Goal: Task Accomplishment & Management: Complete application form

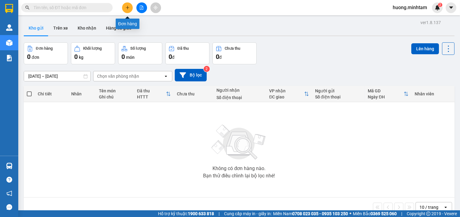
click at [130, 5] on button at bounding box center [127, 7] width 11 height 11
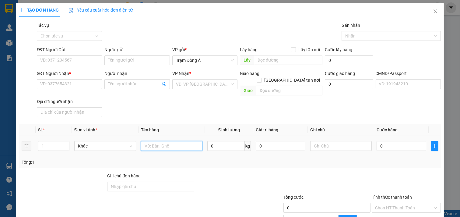
click at [165, 141] on input "text" at bounding box center [172, 146] width 62 height 10
type input "1KT 24KG NP (TC)"
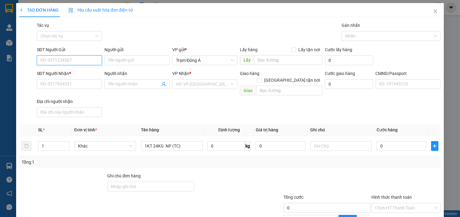
click at [80, 59] on input "SĐT Người Gửi" at bounding box center [69, 60] width 65 height 10
type input "0914314460"
click at [55, 73] on div "0914314460 - LẢM" at bounding box center [68, 72] width 57 height 7
type input "LẢM"
type input "0984119377"
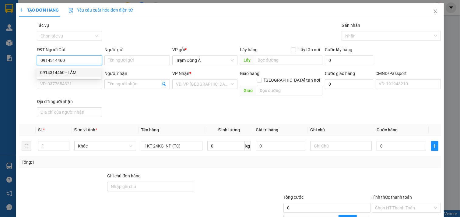
type input "KINH"
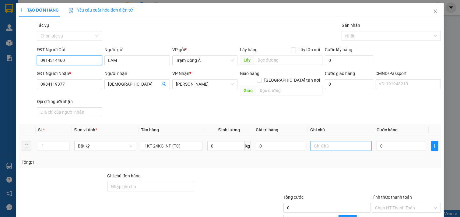
type input "0914314460"
click at [333, 141] on input "text" at bounding box center [341, 146] width 62 height 10
type input "11H HUONG"
type input "4"
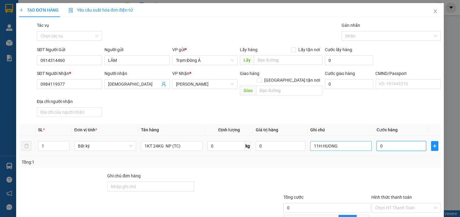
type input "4"
type input "40"
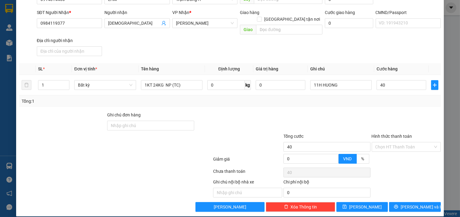
type input "40.000"
click at [420, 205] on div "TẠO ĐƠN HÀNG Yêu cầu xuất hóa đơn điện tử Transit Pickup Surcharge Ids Transit …" at bounding box center [229, 79] width 427 height 274
click at [414, 202] on button "[PERSON_NAME] và In" at bounding box center [415, 207] width 52 height 10
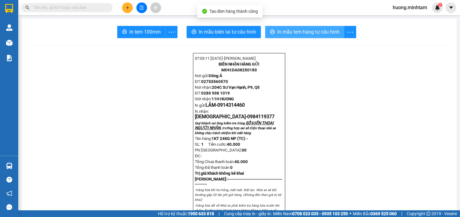
click at [314, 34] on span "In mẫu tem hàng tự cấu hình" at bounding box center [308, 32] width 62 height 8
click at [307, 32] on span "In mẫu tem hàng tự cấu hình" at bounding box center [308, 32] width 62 height 8
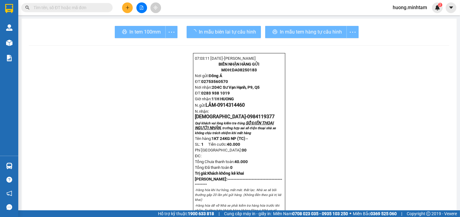
click at [139, 38] on div "In tem 100mm" at bounding box center [146, 32] width 63 height 12
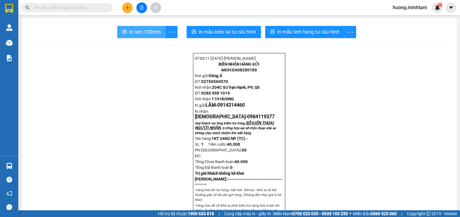
click at [139, 38] on button "In tem 100mm" at bounding box center [141, 32] width 48 height 12
drag, startPoint x: 385, startPoint y: 198, endPoint x: 139, endPoint y: 38, distance: 293.2
click at [139, 38] on button "In tem 100mm" at bounding box center [141, 32] width 48 height 12
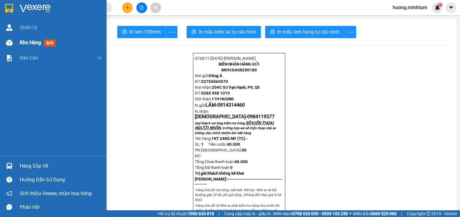
click at [41, 44] on span "Kho hàng" at bounding box center [30, 43] width 21 height 6
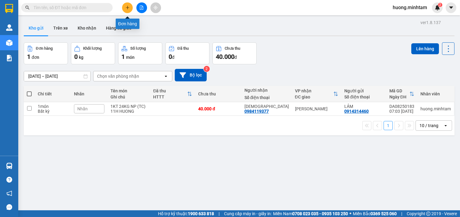
click at [128, 5] on button at bounding box center [127, 7] width 11 height 11
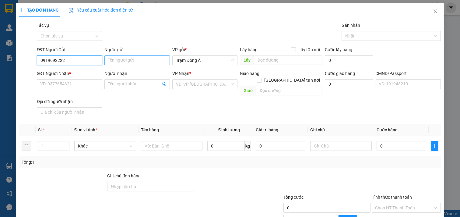
type input "0919692222"
click at [132, 65] on input "Người gửi" at bounding box center [136, 60] width 65 height 10
type input "BA QUẾ"
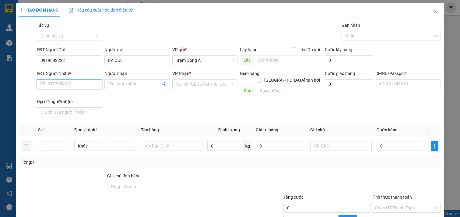
click at [84, 86] on input "SĐT Người Nhận *" at bounding box center [69, 84] width 65 height 10
click at [162, 84] on icon "user-add" at bounding box center [164, 84] width 4 height 5
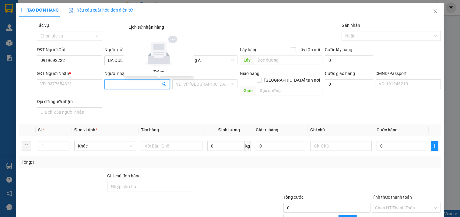
type input "A"
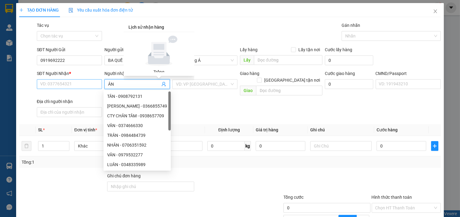
type input "ÂN"
click at [87, 82] on input "SĐT Người Nhận *" at bounding box center [69, 84] width 65 height 10
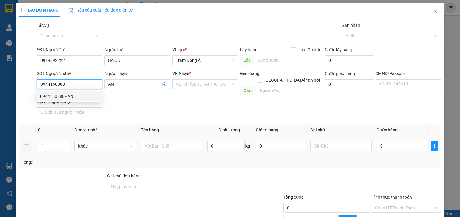
drag, startPoint x: 68, startPoint y: 96, endPoint x: 151, endPoint y: 146, distance: 97.2
click at [68, 96] on div "0944150888 - ÂN" at bounding box center [68, 96] width 57 height 7
type input "0944150888"
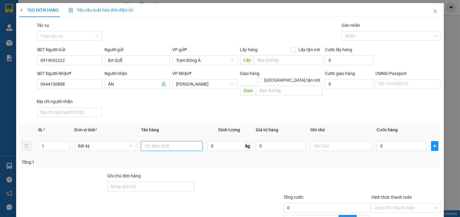
click at [163, 141] on input "text" at bounding box center [172, 146] width 62 height 10
type input "1T NHỰA 5KG NP (Đl)"
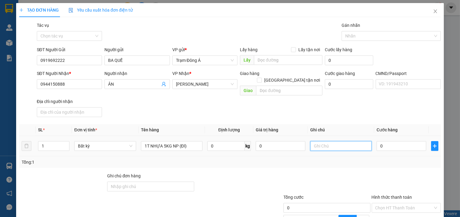
click at [328, 144] on input "text" at bounding box center [341, 146] width 62 height 10
click at [329, 141] on input "text" at bounding box center [341, 146] width 62 height 10
type input "11H HUONG"
type input "2"
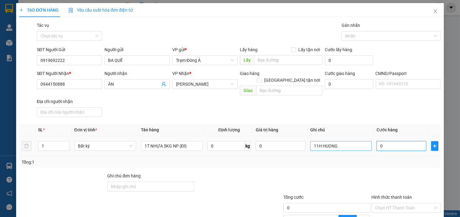
type input "2"
type input "20"
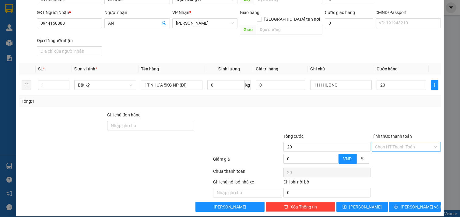
click at [402, 142] on input "Hình thức thanh toán" at bounding box center [404, 146] width 58 height 9
type input "20.000"
click at [399, 152] on div "Tại văn phòng" at bounding box center [401, 152] width 61 height 7
type input "0"
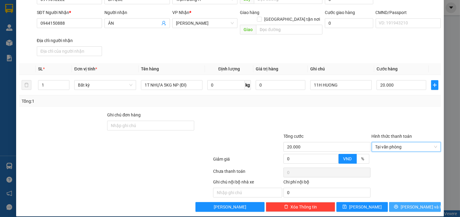
click at [416, 203] on span "[PERSON_NAME] và In" at bounding box center [421, 206] width 43 height 7
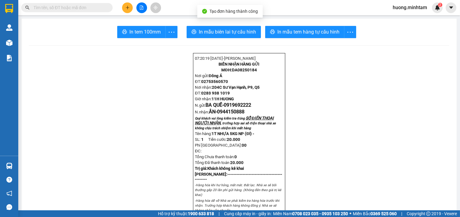
click at [310, 34] on span "In mẫu tem hàng tự cấu hình" at bounding box center [308, 32] width 62 height 8
click at [140, 28] on span "In tem 100mm" at bounding box center [144, 32] width 31 height 8
click at [133, 28] on span "In tem 100mm" at bounding box center [144, 32] width 31 height 8
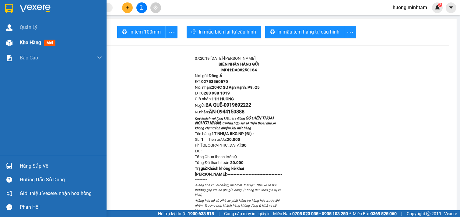
click at [32, 45] on span "Kho hàng" at bounding box center [30, 43] width 21 height 6
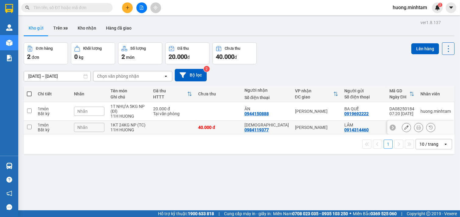
click at [32, 126] on td at bounding box center [29, 127] width 11 height 14
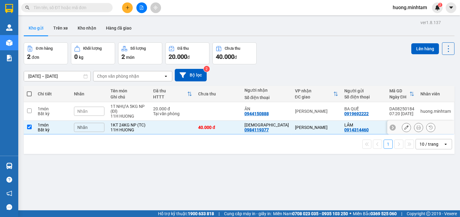
checkbox input "true"
click at [423, 51] on button "Lên hàng" at bounding box center [425, 48] width 28 height 11
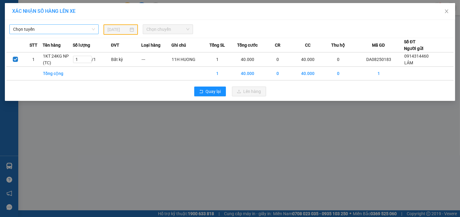
click at [89, 28] on span "Chọn tuyến" at bounding box center [54, 29] width 82 height 9
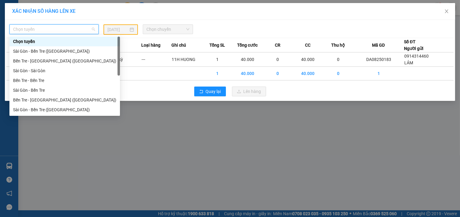
scroll to position [10, 0]
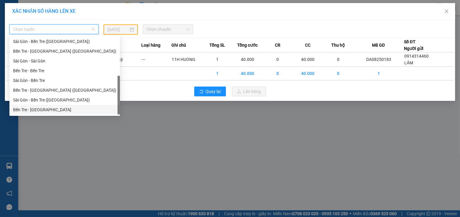
click at [36, 110] on div "Bến Tre - [GEOGRAPHIC_DATA]" at bounding box center [64, 109] width 103 height 7
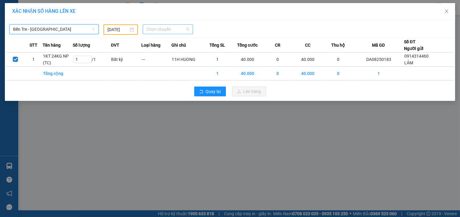
click at [179, 31] on span "Chọn chuyến" at bounding box center [167, 29] width 43 height 9
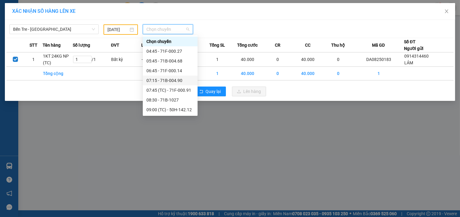
click at [167, 82] on div "07:15 - 71B-004.90" at bounding box center [169, 80] width 47 height 7
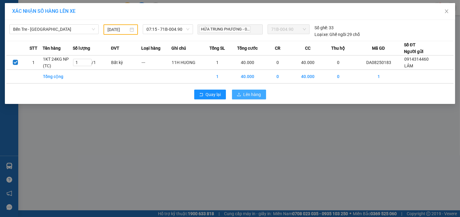
click at [253, 96] on span "Lên hàng" at bounding box center [252, 94] width 18 height 7
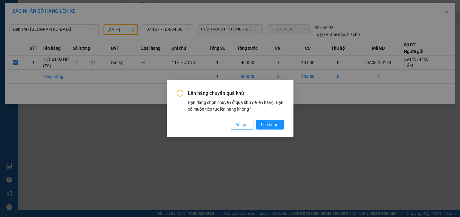
click at [237, 123] on span "Bỏ qua" at bounding box center [241, 124] width 13 height 7
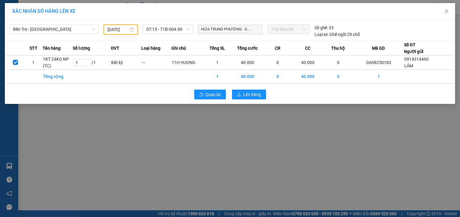
click at [125, 28] on input "12/08/2025" at bounding box center [117, 29] width 21 height 7
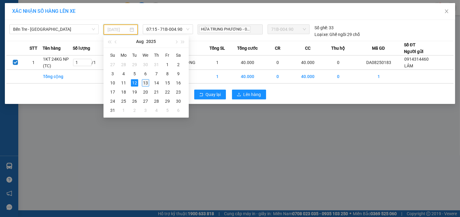
click at [147, 83] on div "13" at bounding box center [145, 82] width 7 height 7
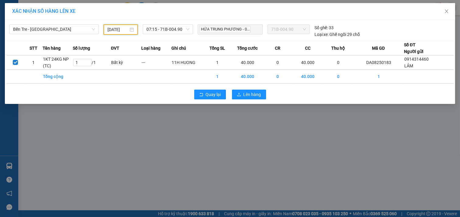
type input "[DATE]"
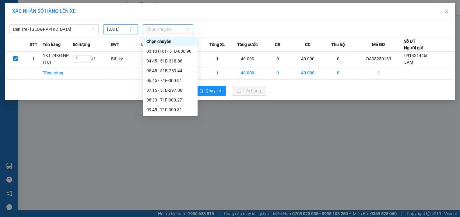
click at [183, 30] on span "Chọn chuyến" at bounding box center [167, 29] width 43 height 9
click at [175, 88] on div "07:15 - 51B-297.00" at bounding box center [169, 90] width 47 height 7
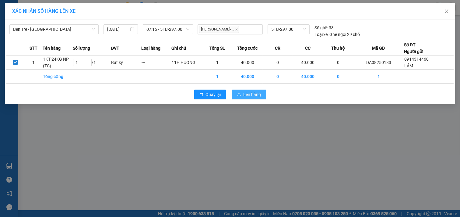
click at [247, 92] on span "Lên hàng" at bounding box center [252, 94] width 18 height 7
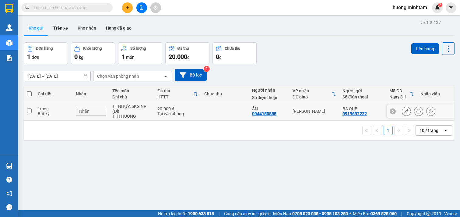
click at [404, 112] on icon at bounding box center [406, 111] width 4 height 4
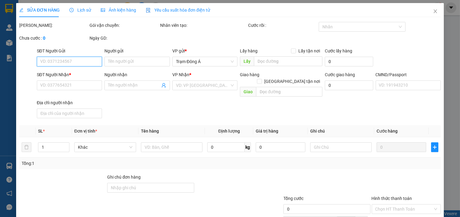
type input "0919692222"
type input "BA QUẾ"
type input "0944150888"
type input "ÂN"
type input "20.000"
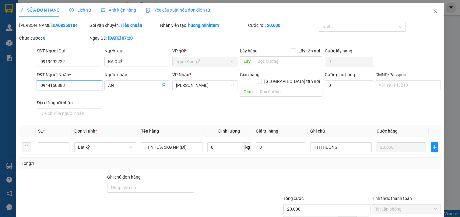
drag, startPoint x: 74, startPoint y: 87, endPoint x: 0, endPoint y: 90, distance: 73.7
click at [0, 90] on div "SỬA ĐƠN HÀNG Lịch sử Ảnh kiện hàng Yêu cầu xuất hóa đơn điện tử Total Paid Fee …" at bounding box center [230, 108] width 460 height 217
click at [433, 11] on icon "close" at bounding box center [435, 11] width 5 height 5
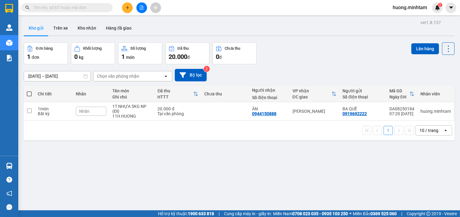
click at [257, 184] on div "ver 1.8.137 Kho gửi Trên xe Kho nhận Hàng đã giao Đơn hàng 1 đơn Khối lượng 0 k…" at bounding box center [238, 126] width 435 height 217
click at [30, 111] on input "checkbox" at bounding box center [29, 110] width 5 height 5
checkbox input "true"
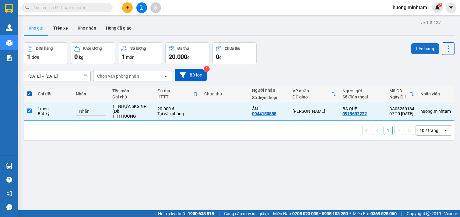
click at [416, 47] on button "Lên hàng" at bounding box center [425, 48] width 28 height 11
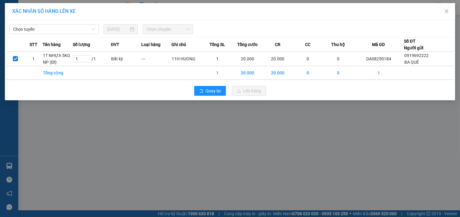
drag, startPoint x: 81, startPoint y: 31, endPoint x: 79, endPoint y: 34, distance: 4.0
click at [81, 30] on span "Chọn tuyến" at bounding box center [54, 29] width 82 height 9
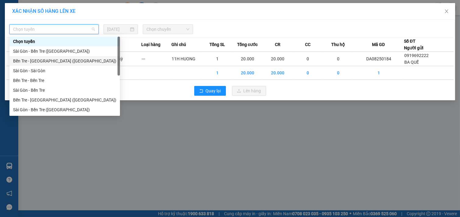
click at [60, 59] on div "Bến Tre - [GEOGRAPHIC_DATA] ([GEOGRAPHIC_DATA])" at bounding box center [64, 60] width 103 height 7
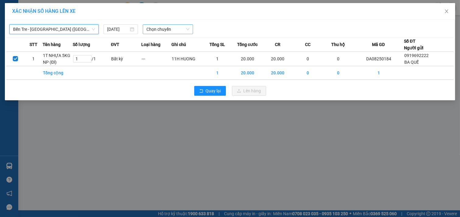
click at [160, 29] on span "Chọn chuyến" at bounding box center [167, 29] width 43 height 9
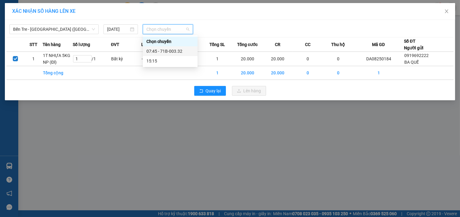
click at [174, 50] on div "07:45 - 71B-003.32" at bounding box center [169, 51] width 47 height 7
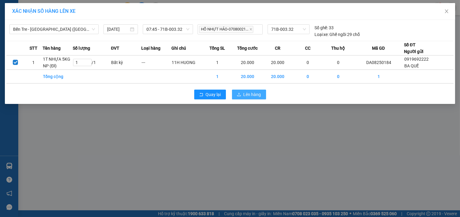
click at [252, 92] on span "Lên hàng" at bounding box center [252, 94] width 18 height 7
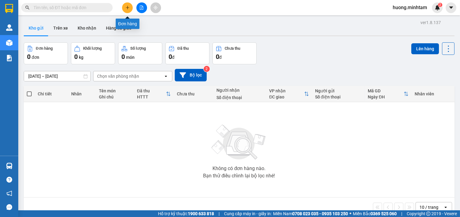
click at [129, 8] on icon "plus" at bounding box center [127, 7] width 4 height 4
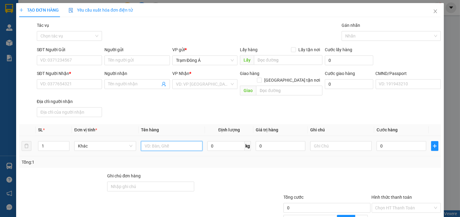
drag, startPoint x: 157, startPoint y: 139, endPoint x: 162, endPoint y: 138, distance: 4.7
click at [157, 141] on input "text" at bounding box center [172, 146] width 62 height 10
type input "1 RỔ NHỰA 9KG (TC)"
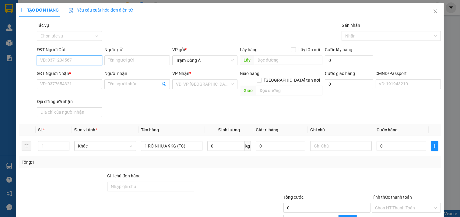
click at [59, 60] on input "SĐT Người Gửi" at bounding box center [69, 60] width 65 height 10
type input "0772675620"
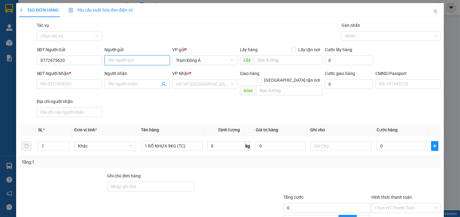
click at [134, 63] on input "Người gửi" at bounding box center [136, 60] width 65 height 10
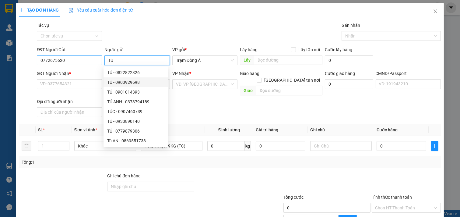
type input "TÚ"
drag, startPoint x: 70, startPoint y: 61, endPoint x: 2, endPoint y: 69, distance: 68.9
click at [2, 69] on div "TẠO ĐƠN HÀNG Yêu cầu xuất hóa đơn điện tử Transit Pickup Surcharge Ids Transit …" at bounding box center [230, 108] width 460 height 217
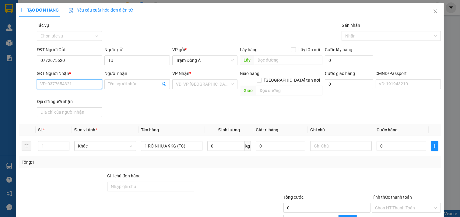
click at [69, 83] on input "SĐT Người Nhận *" at bounding box center [69, 84] width 65 height 10
paste input "0772675620"
type input "0772675620"
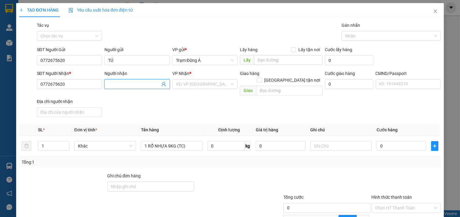
click at [141, 84] on input "Người nhận" at bounding box center [134, 84] width 52 height 7
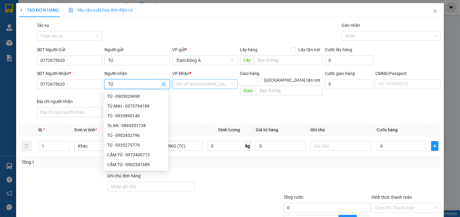
type input "TÚ"
click at [205, 82] on input "search" at bounding box center [203, 83] width 54 height 9
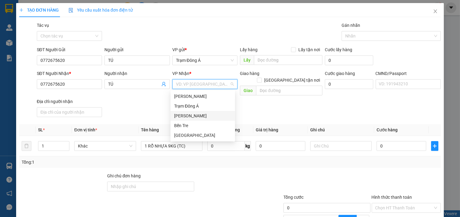
click at [194, 117] on div "[PERSON_NAME]" at bounding box center [202, 115] width 57 height 7
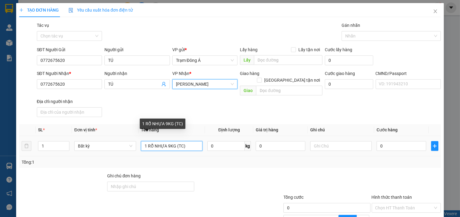
click at [148, 141] on input "1 RỔ NHỰA 9KG (TC)" at bounding box center [172, 146] width 62 height 10
click at [146, 141] on input "1 RỔ NHỰA 9KG (TC)" at bounding box center [172, 146] width 62 height 10
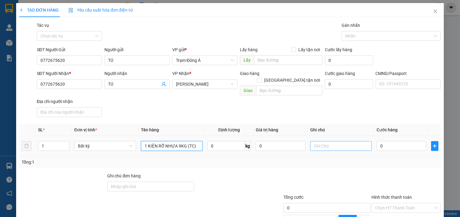
type input "1 KIỆN RỔ NHỰA 9KG (TC)"
click at [322, 141] on input "text" at bounding box center [341, 146] width 62 height 10
type input "HUONG CK"
type input "3"
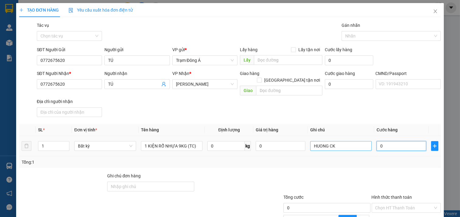
type input "3"
type input "30"
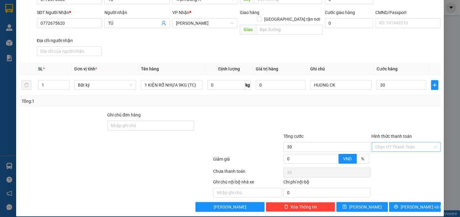
type input "30.000"
click at [399, 142] on input "Hình thức thanh toán" at bounding box center [404, 146] width 58 height 9
click at [396, 152] on div "Tại văn phòng" at bounding box center [401, 152] width 61 height 7
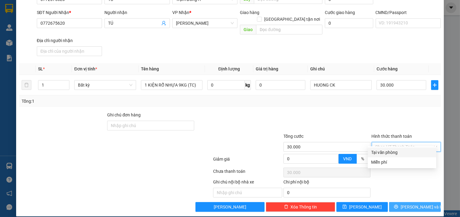
type input "0"
click at [418, 203] on span "[PERSON_NAME] và In" at bounding box center [421, 206] width 43 height 7
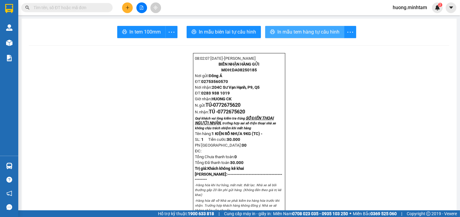
click at [304, 31] on span "In mẫu tem hàng tự cấu hình" at bounding box center [308, 32] width 62 height 8
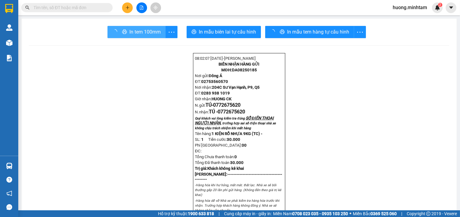
click at [123, 26] on button "In tem 100mm" at bounding box center [136, 32] width 58 height 12
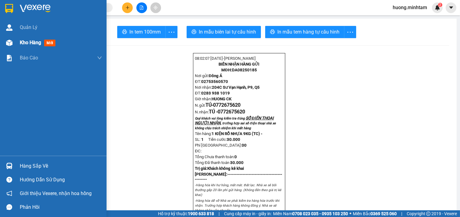
click at [36, 43] on span "Kho hàng" at bounding box center [30, 43] width 21 height 6
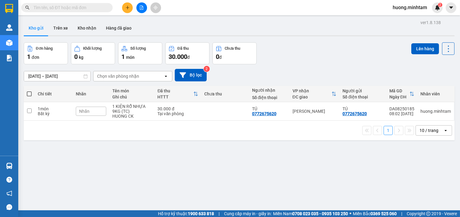
click at [33, 96] on th at bounding box center [29, 94] width 11 height 16
click at [419, 45] on button "Lên hàng" at bounding box center [425, 48] width 28 height 11
click at [115, 155] on div "ver 1.8.138 Kho gửi Trên xe Kho nhận Hàng đã giao Đơn hàng 1 đơn Khối lượng 0 k…" at bounding box center [238, 126] width 435 height 217
click at [31, 94] on span at bounding box center [29, 93] width 5 height 5
click at [29, 91] on input "checkbox" at bounding box center [29, 91] width 0 height 0
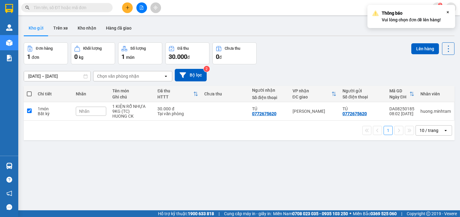
checkbox input "true"
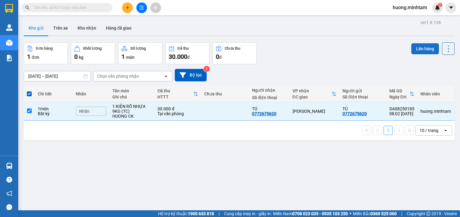
click at [417, 50] on button "Lên hàng" at bounding box center [425, 48] width 28 height 11
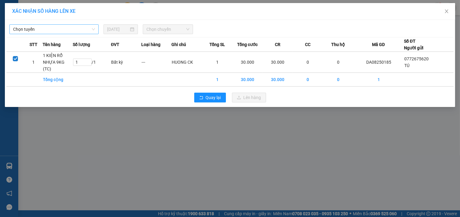
drag, startPoint x: 81, startPoint y: 19, endPoint x: 78, endPoint y: 25, distance: 6.0
click at [80, 21] on div "XÁC NHẬN SỐ HÀNG LÊN XE Chọn tuyến [DATE] Chọn chuyến STT Tên hàng Số lượng ĐVT…" at bounding box center [230, 55] width 450 height 104
click at [78, 26] on span "Chọn tuyến" at bounding box center [54, 29] width 82 height 9
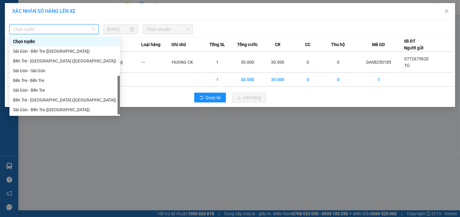
scroll to position [10, 0]
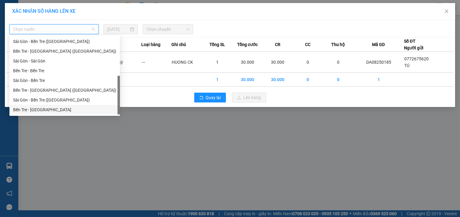
click at [40, 110] on div "Bến Tre - [GEOGRAPHIC_DATA]" at bounding box center [64, 109] width 103 height 7
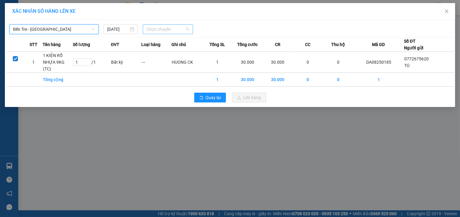
click at [167, 27] on span "Chọn chuyến" at bounding box center [167, 29] width 43 height 9
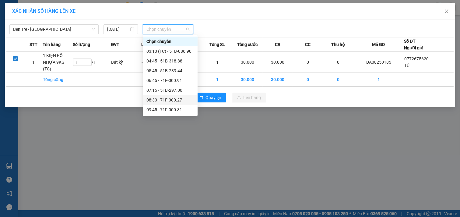
click at [174, 98] on div "08:30 - 71F-000.27" at bounding box center [169, 99] width 47 height 7
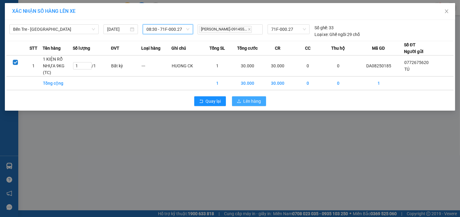
drag, startPoint x: 256, startPoint y: 95, endPoint x: 242, endPoint y: 102, distance: 15.8
click at [256, 98] on span "Lên hàng" at bounding box center [252, 101] width 18 height 7
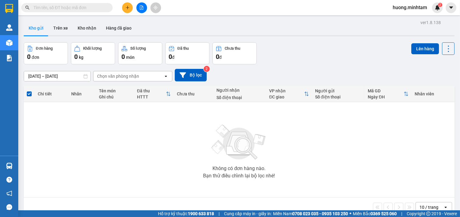
click at [316, 158] on div "Không có đơn hàng nào. Bạn thử điều chỉnh lại bộ lọc nhé!" at bounding box center [239, 149] width 424 height 91
click at [127, 7] on icon "plus" at bounding box center [127, 7] width 3 height 0
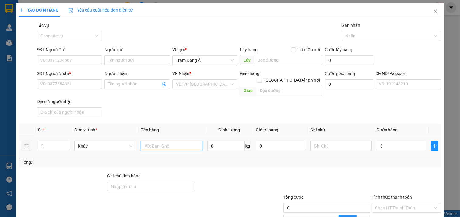
click at [179, 141] on input "text" at bounding box center [172, 146] width 62 height 10
type input "1T 11KG NP (ĐA)"
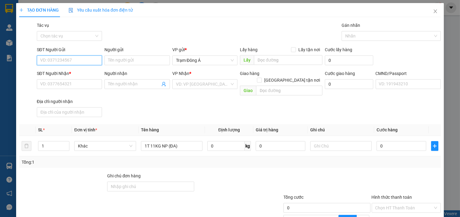
click at [83, 56] on input "SĐT Người Gửi" at bounding box center [69, 60] width 65 height 10
type input "0336258040"
click at [75, 73] on div "0336258040 - TRÂM" at bounding box center [68, 72] width 57 height 7
type input "TRÂM"
type input "0828859515"
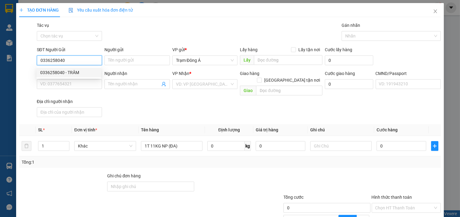
type input "CHI NGÂN"
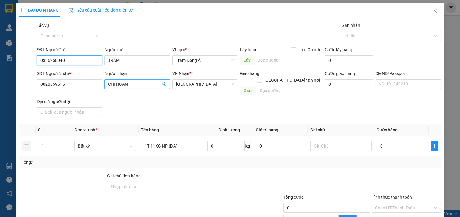
type input "0336258040"
click at [162, 83] on icon "user-add" at bounding box center [163, 84] width 5 height 5
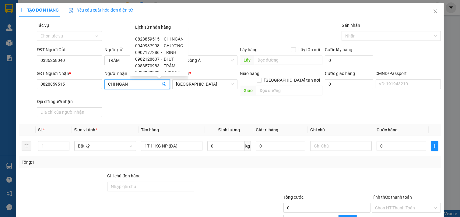
click at [181, 43] on div "0949937998 - CHƯƠNG" at bounding box center [159, 45] width 48 height 7
type input "0949937998"
type input "CHƯƠNG"
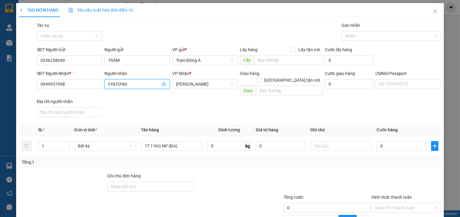
click at [163, 83] on icon "user-add" at bounding box center [164, 84] width 4 height 5
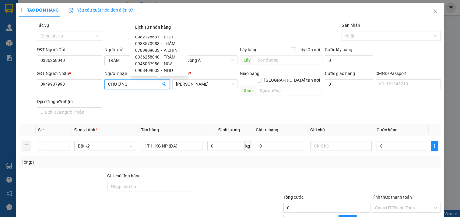
scroll to position [23, 0]
click at [168, 61] on span "NGA" at bounding box center [168, 62] width 9 height 5
type input "0948057986"
type input "NGA"
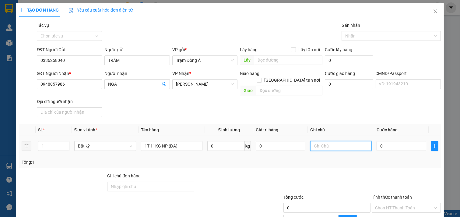
click at [322, 141] on input "text" at bounding box center [341, 146] width 62 height 10
type input "HUONG"
type input "3"
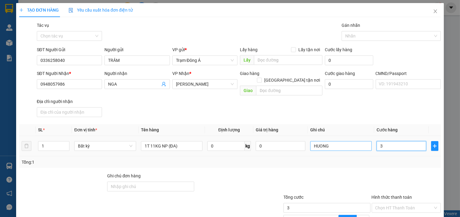
type input "30"
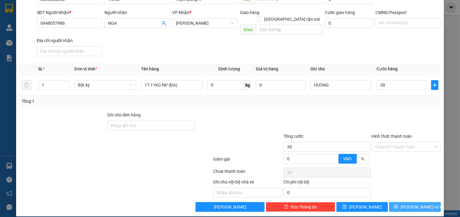
type input "30.000"
click at [408, 203] on span "[PERSON_NAME] và In" at bounding box center [421, 206] width 43 height 7
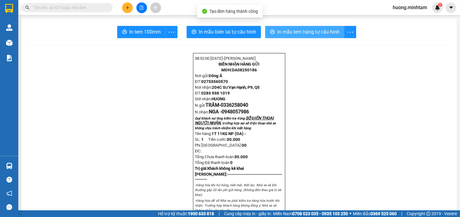
click at [312, 33] on span "In mẫu tem hàng tự cấu hình" at bounding box center [308, 32] width 62 height 8
click at [134, 31] on div "In tem 100mm" at bounding box center [147, 32] width 60 height 12
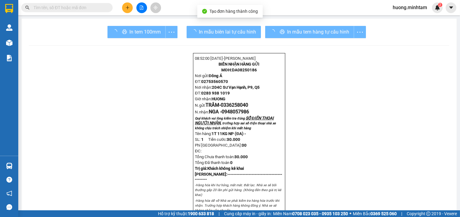
click at [134, 31] on div "In tem 100mm" at bounding box center [142, 32] width 70 height 12
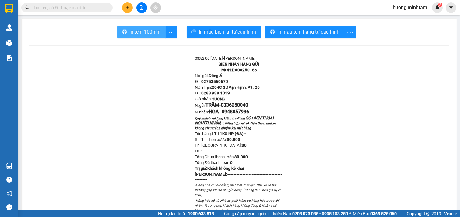
click at [134, 31] on span "In tem 100mm" at bounding box center [144, 32] width 31 height 8
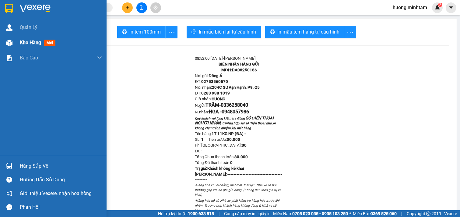
click at [26, 43] on span "Kho hàng" at bounding box center [30, 43] width 21 height 6
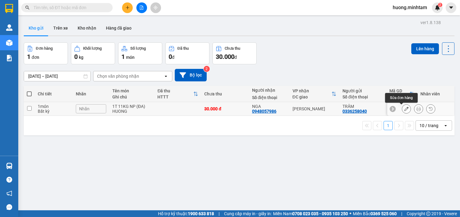
click at [404, 110] on icon at bounding box center [406, 108] width 4 height 4
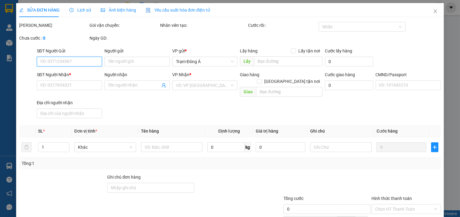
type input "0336258040"
type input "TRÂM"
type input "0948057986"
type input "NGA"
type input "30.000"
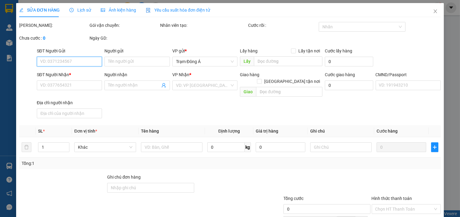
type input "30.000"
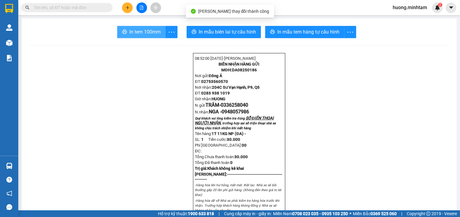
click at [129, 31] on span "In tem 100mm" at bounding box center [144, 32] width 31 height 8
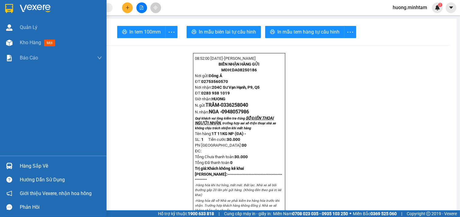
drag, startPoint x: 33, startPoint y: 43, endPoint x: 107, endPoint y: 3, distance: 83.3
click at [34, 43] on span "Kho hàng" at bounding box center [30, 43] width 21 height 6
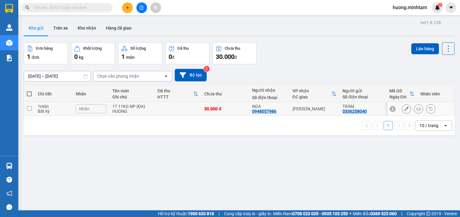
click at [32, 111] on td at bounding box center [29, 109] width 11 height 14
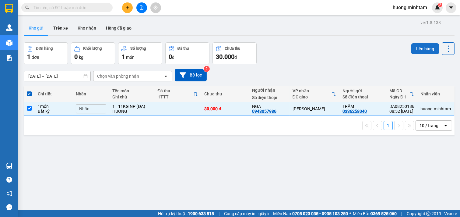
drag, startPoint x: 423, startPoint y: 46, endPoint x: 406, endPoint y: 52, distance: 17.7
click at [421, 47] on button "Lên hàng" at bounding box center [425, 48] width 28 height 11
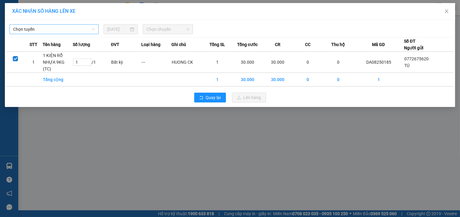
click at [87, 29] on span "Chọn tuyến" at bounding box center [54, 29] width 82 height 9
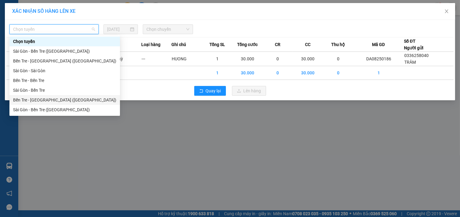
click at [47, 95] on div "Bến Tre - [GEOGRAPHIC_DATA] ([GEOGRAPHIC_DATA])" at bounding box center [64, 100] width 110 height 10
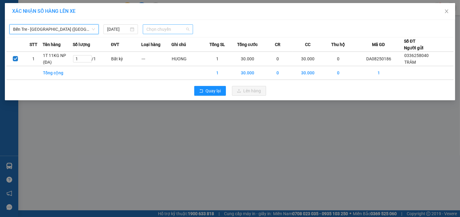
click at [151, 31] on span "Chọn chuyến" at bounding box center [167, 29] width 43 height 9
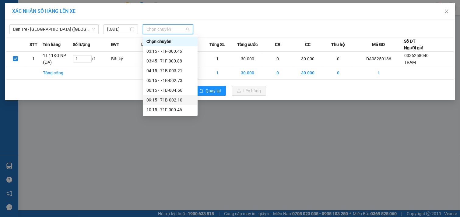
click at [169, 98] on div "09:15 - 71B-002.10" at bounding box center [169, 99] width 47 height 7
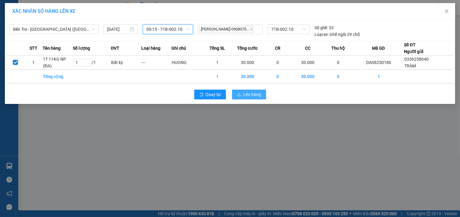
click at [248, 92] on span "Lên hàng" at bounding box center [252, 94] width 18 height 7
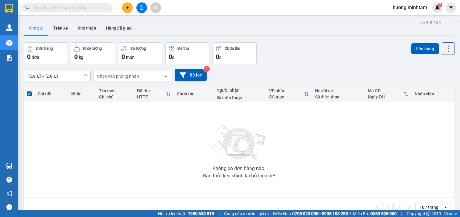
click at [131, 9] on button at bounding box center [127, 7] width 11 height 11
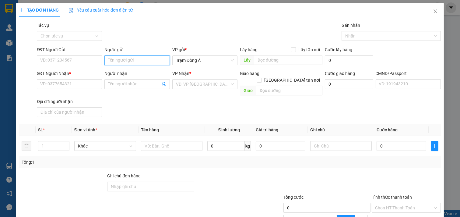
click at [134, 61] on input "Người gửi" at bounding box center [136, 60] width 65 height 10
type input "[PERSON_NAME]"
click at [136, 70] on div "[PERSON_NAME] - 0985299471" at bounding box center [137, 72] width 60 height 7
type input "0985299471"
type input "[PERSON_NAME]"
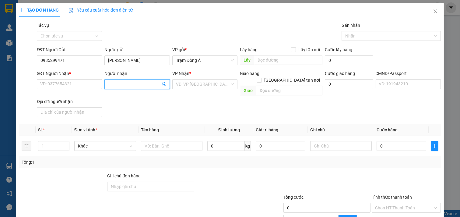
click at [162, 82] on icon "user-add" at bounding box center [163, 84] width 5 height 5
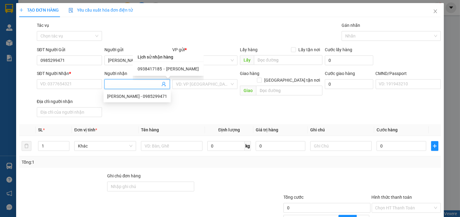
click at [152, 69] on span "0938417185" at bounding box center [149, 68] width 24 height 5
type input "0938417185"
type input "[PERSON_NAME]"
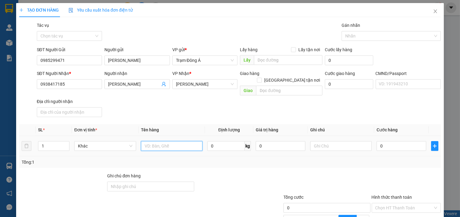
click at [165, 141] on input "text" at bounding box center [172, 146] width 62 height 10
type input "1BAO 30KG NP"
click at [334, 141] on input "text" at bounding box center [341, 146] width 62 height 10
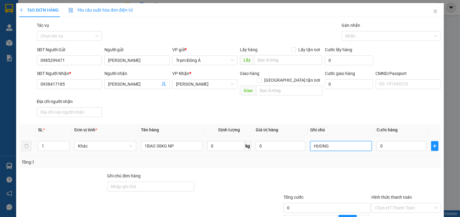
type input "HUONG"
type input "4"
type input "45"
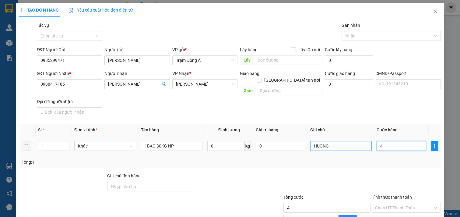
type input "45"
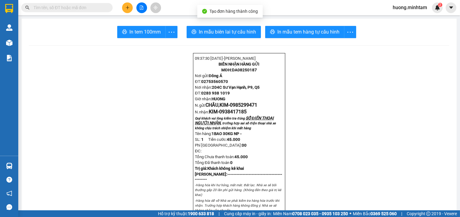
click at [306, 31] on span "In mẫu tem hàng tự cấu hình" at bounding box center [308, 32] width 62 height 8
click at [129, 29] on span "In tem 100mm" at bounding box center [144, 32] width 31 height 8
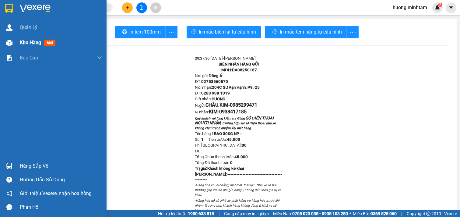
click at [37, 44] on span "Kho hàng" at bounding box center [30, 43] width 21 height 6
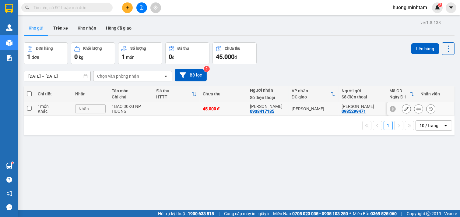
click at [32, 107] on td at bounding box center [29, 109] width 11 height 14
checkbox input "true"
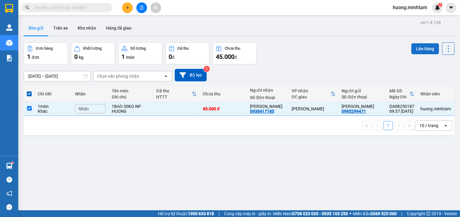
click at [418, 50] on button "Lên hàng" at bounding box center [425, 48] width 28 height 11
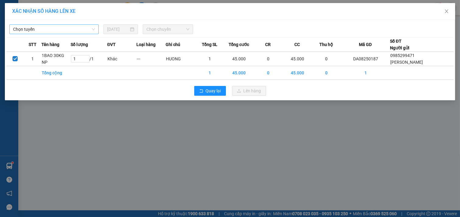
click at [91, 29] on span "Chọn tuyến" at bounding box center [54, 29] width 82 height 9
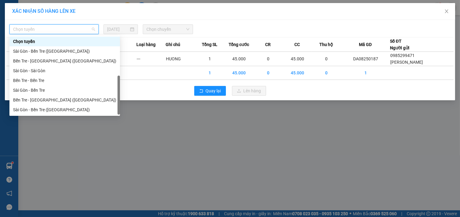
click at [44, 116] on div "Bến Tre - [GEOGRAPHIC_DATA]" at bounding box center [64, 119] width 103 height 7
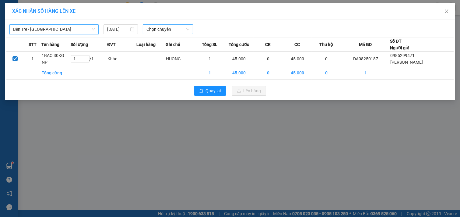
click at [172, 29] on span "Chọn chuyến" at bounding box center [167, 29] width 43 height 9
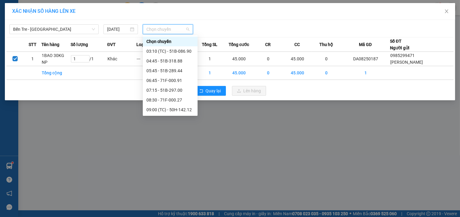
click at [172, 116] on div "09:45 - 71F-000.31" at bounding box center [169, 119] width 47 height 7
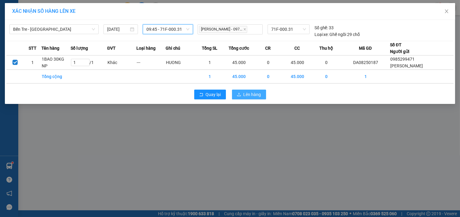
click at [250, 96] on span "Lên hàng" at bounding box center [252, 94] width 18 height 7
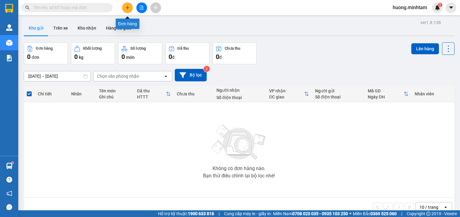
click at [127, 7] on icon "plus" at bounding box center [127, 7] width 4 height 4
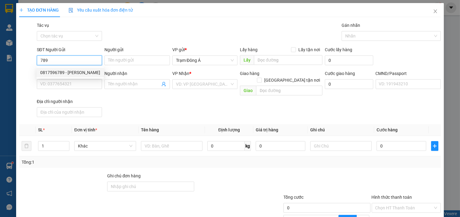
click at [50, 72] on div "0817596789 - [PERSON_NAME]" at bounding box center [70, 72] width 60 height 7
type input "0817596789"
type input "TUẤN ANH"
type input "0902845661"
type input "NGỌC"
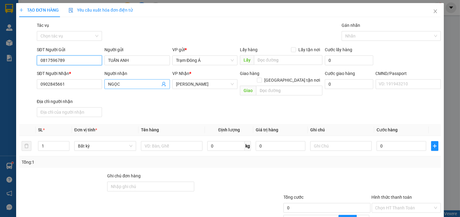
type input "0817596789"
click at [161, 85] on icon "user-add" at bounding box center [163, 84] width 5 height 5
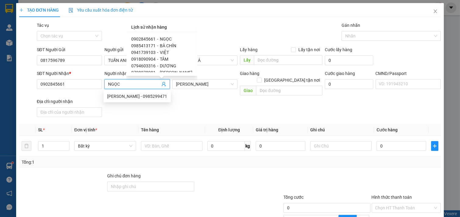
click at [141, 46] on span "0985413171" at bounding box center [143, 45] width 24 height 5
type input "0985413171"
type input "BÀ CHÍN"
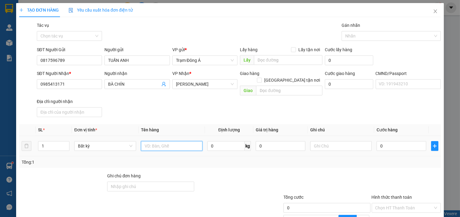
click at [161, 141] on input "text" at bounding box center [172, 146] width 62 height 10
type input "1KT MUS 29KG NP (Đl)"
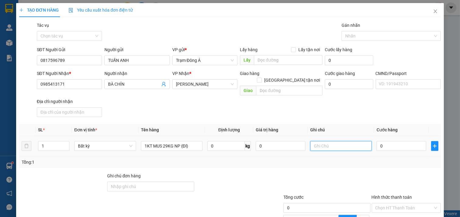
click at [321, 141] on input "text" at bounding box center [341, 146] width 62 height 10
type input "HUONG CK"
type input "5"
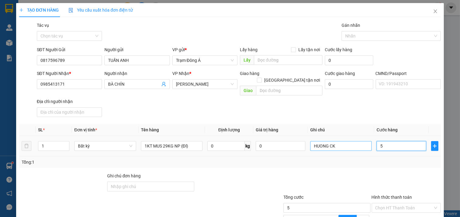
type input "50"
type input "50.000"
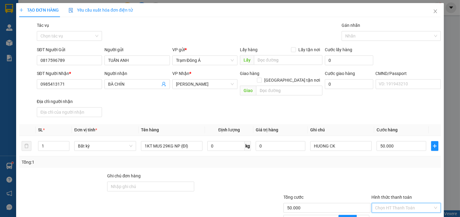
click at [406, 203] on input "Hình thức thanh toán" at bounding box center [404, 207] width 58 height 9
click at [401, 210] on div "Tại văn phòng" at bounding box center [401, 213] width 61 height 7
type input "0"
drag, startPoint x: 417, startPoint y: 192, endPoint x: 417, endPoint y: 196, distance: 4.3
click at [417, 201] on div "Transit Pickup Surcharge Ids Transit Deliver Surcharge Ids Transit Deliver Surc…" at bounding box center [229, 147] width 421 height 250
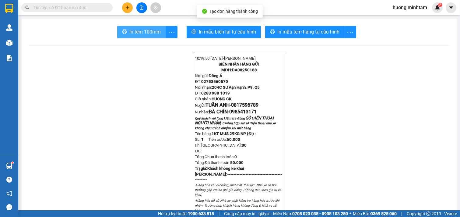
click at [146, 34] on span "In tem 100mm" at bounding box center [144, 32] width 31 height 8
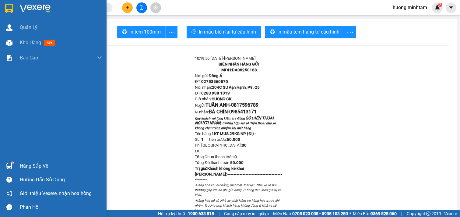
click at [31, 43] on span "Kho hàng" at bounding box center [30, 43] width 21 height 6
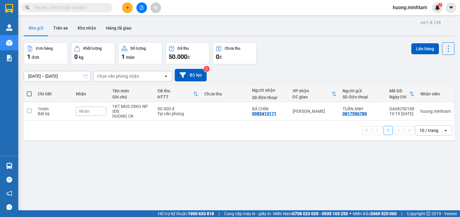
click at [125, 7] on icon "plus" at bounding box center [127, 7] width 4 height 4
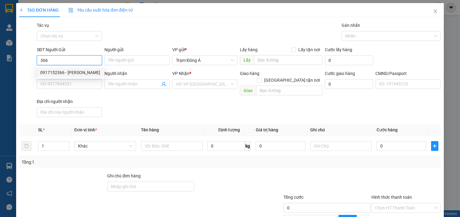
drag, startPoint x: 56, startPoint y: 71, endPoint x: 65, endPoint y: 71, distance: 9.4
click at [56, 71] on div "0917152366 - THANH LIÊM" at bounding box center [70, 72] width 60 height 7
type input "0917152366"
type input "THANH LIÊM"
type input "0939828387"
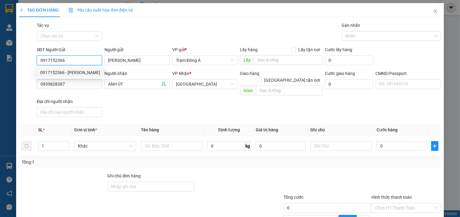
type input "ANH ÚT"
type input "0917152366"
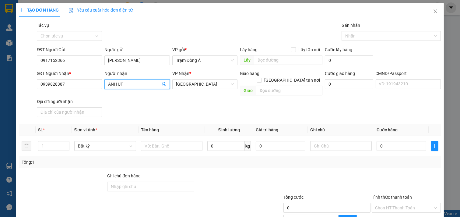
click at [162, 84] on icon "user-add" at bounding box center [164, 84] width 4 height 5
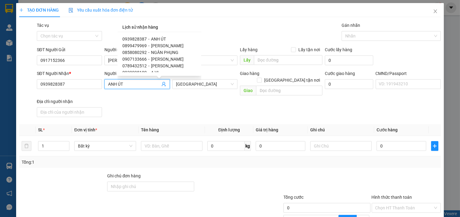
click at [196, 40] on div "0939828387 - ANH ÚT 0899479969 - ANH LAM 0858080292 - NGÂN PHỤNG 0907133666 - D…" at bounding box center [159, 54] width 84 height 44
click at [195, 40] on div "0939828387 - ANH ÚT 0899479969 - ANH LAM 0858080292 - NGÂN PHỤNG 0907133666 - D…" at bounding box center [159, 54] width 74 height 37
click at [175, 56] on span "ÁO CƯỚI T VÀ B" at bounding box center [166, 58] width 31 height 5
type input "0906657162"
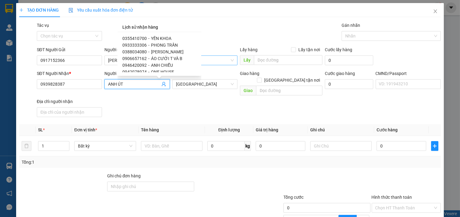
type input "ÁO CƯỚI T VÀ B"
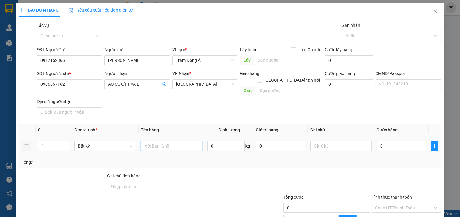
click at [171, 141] on input "text" at bounding box center [172, 146] width 62 height 10
type input "1K GIẤY 1KG NP"
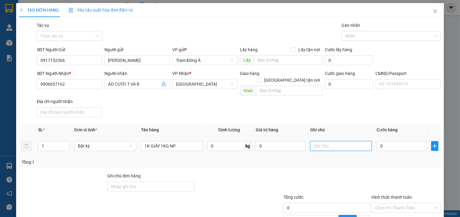
click at [313, 141] on input "text" at bounding box center [341, 146] width 62 height 10
type input "HUONG"
type input "2"
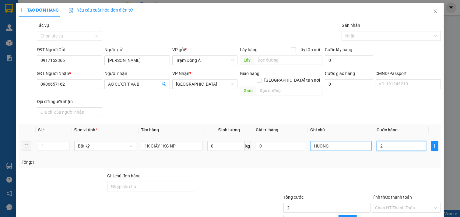
type input "20"
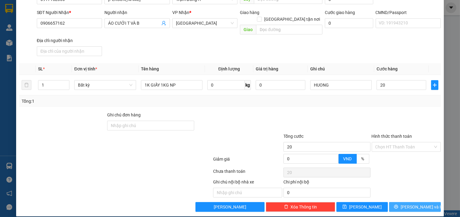
type input "20.000"
click at [415, 203] on span "[PERSON_NAME] và In" at bounding box center [421, 206] width 43 height 7
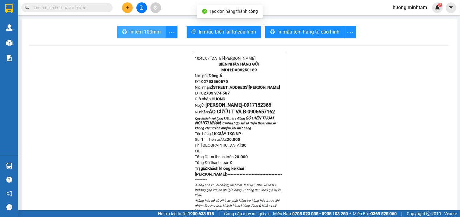
click at [140, 34] on span "In tem 100mm" at bounding box center [144, 32] width 31 height 8
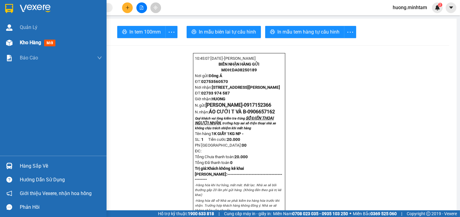
click at [41, 43] on span "Kho hàng" at bounding box center [30, 43] width 21 height 6
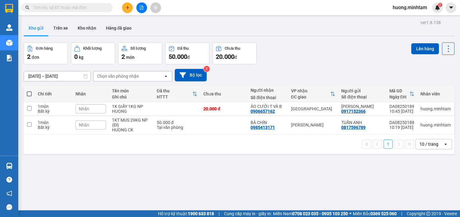
click at [31, 94] on span at bounding box center [29, 93] width 5 height 5
click at [29, 91] on input "checkbox" at bounding box center [29, 91] width 0 height 0
checkbox input "true"
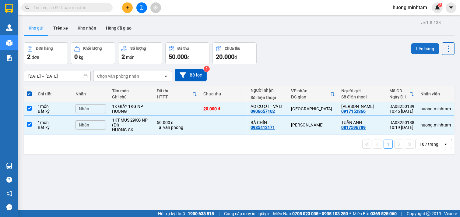
click at [420, 49] on button "Lên hàng" at bounding box center [425, 48] width 28 height 11
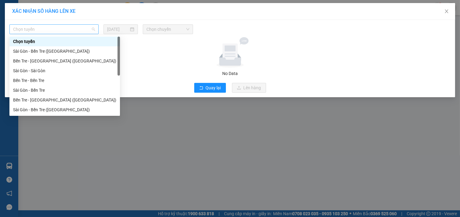
click at [85, 29] on span "Chọn tuyến" at bounding box center [54, 29] width 82 height 9
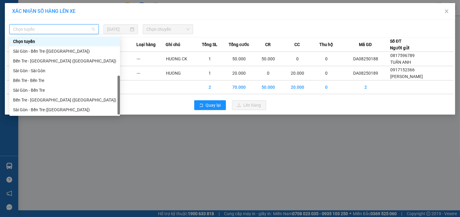
scroll to position [10, 0]
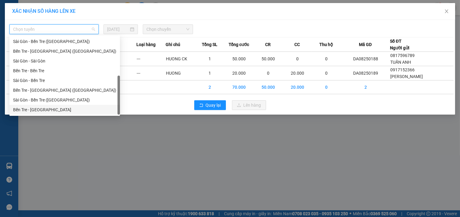
click at [41, 109] on div "Bến Tre - [GEOGRAPHIC_DATA]" at bounding box center [64, 109] width 103 height 7
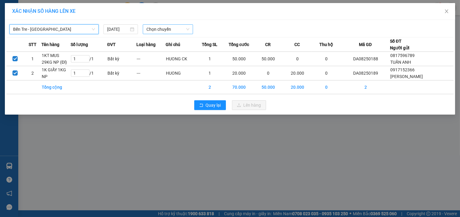
click at [181, 26] on span "Chọn chuyến" at bounding box center [167, 29] width 43 height 9
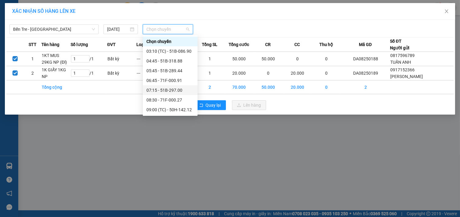
scroll to position [68, 0]
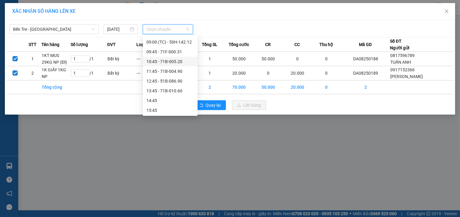
click at [177, 64] on div "10:45 - 71B-005.20" at bounding box center [169, 61] width 47 height 7
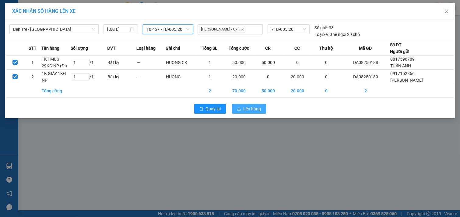
click at [252, 110] on span "Lên hàng" at bounding box center [252, 108] width 18 height 7
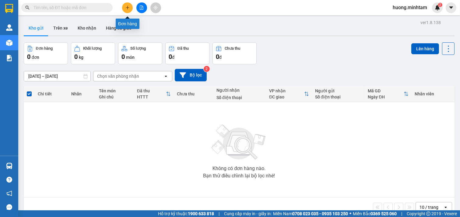
click at [125, 7] on icon "plus" at bounding box center [127, 7] width 4 height 4
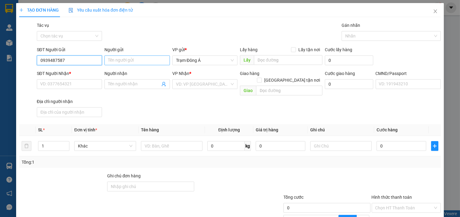
type input "0939487587"
click at [114, 61] on input "Người gửi" at bounding box center [136, 60] width 65 height 10
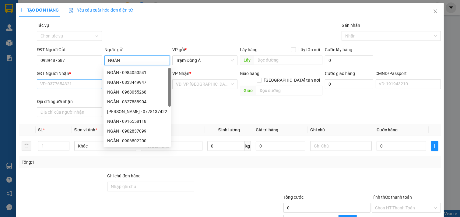
type input "NGÂN"
click at [70, 86] on input "SĐT Người Nhận *" at bounding box center [69, 84] width 65 height 10
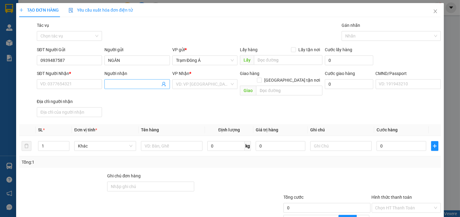
click at [116, 86] on input "Người nhận" at bounding box center [134, 84] width 52 height 7
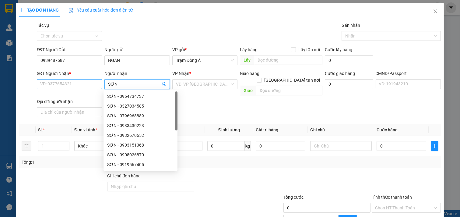
type input "SƠN"
click at [86, 86] on input "SĐT Người Nhận *" at bounding box center [69, 84] width 65 height 10
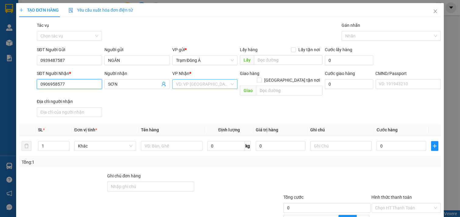
type input "0906958577"
click at [211, 83] on input "search" at bounding box center [203, 83] width 54 height 9
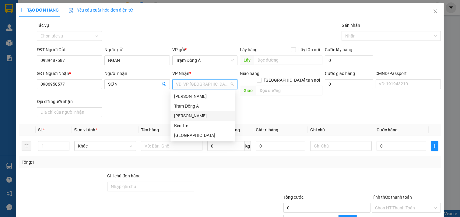
click at [196, 116] on div "[PERSON_NAME]" at bounding box center [202, 115] width 57 height 7
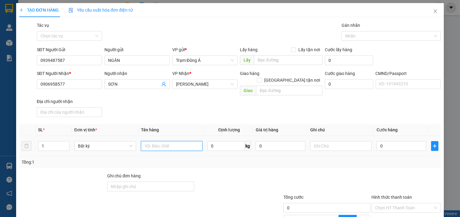
drag, startPoint x: 155, startPoint y: 140, endPoint x: 161, endPoint y: 140, distance: 6.1
click at [157, 141] on input "text" at bounding box center [172, 146] width 62 height 10
type input "1X T MUS 7KG NP"
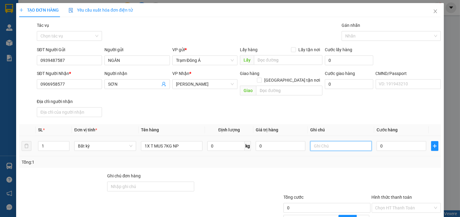
click at [336, 141] on input "text" at bounding box center [341, 146] width 62 height 10
type input "HUONG"
type input "2"
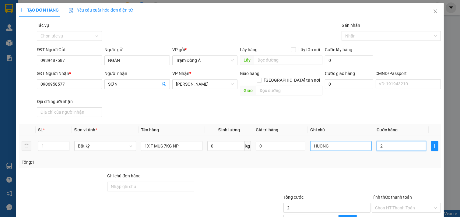
type input "25"
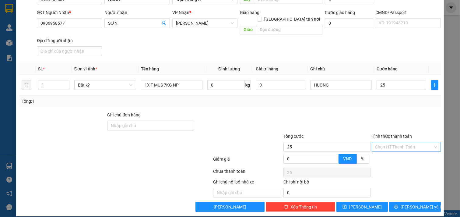
type input "25.000"
click at [397, 142] on input "Hình thức thanh toán" at bounding box center [404, 146] width 58 height 9
click at [391, 154] on div "Tại văn phòng" at bounding box center [401, 152] width 61 height 7
type input "0"
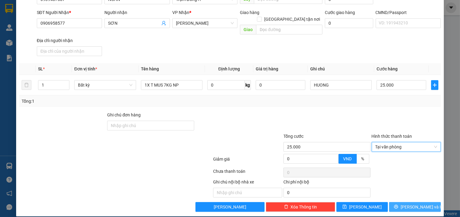
click at [418, 203] on span "[PERSON_NAME] và In" at bounding box center [421, 206] width 43 height 7
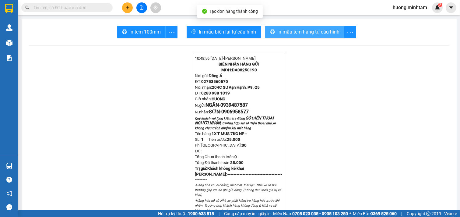
click at [298, 32] on span "In mẫu tem hàng tự cấu hình" at bounding box center [308, 32] width 62 height 8
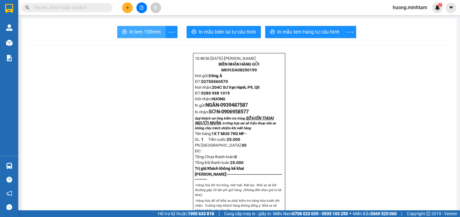
click at [132, 31] on span "In tem 100mm" at bounding box center [144, 32] width 31 height 8
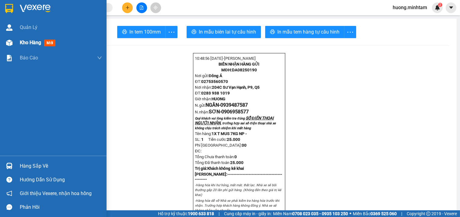
click at [24, 43] on span "Kho hàng" at bounding box center [30, 43] width 21 height 6
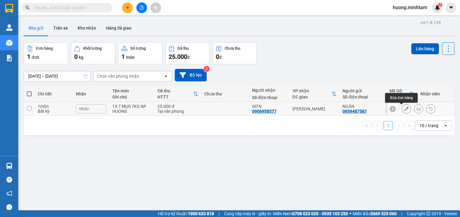
click at [402, 111] on button at bounding box center [406, 108] width 9 height 11
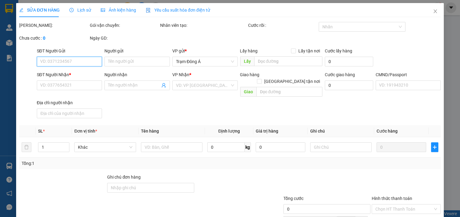
type input "0939487587"
type input "NGÂN"
type input "0906958577"
type input "SƠN"
type input "25.000"
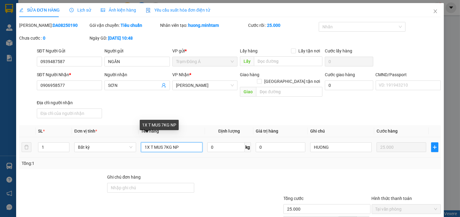
click at [148, 142] on input "1X T MUS 7KG NP" at bounding box center [172, 147] width 62 height 10
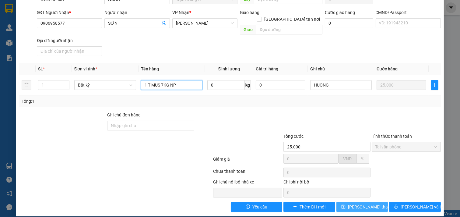
type input "1 T MUS 7KG NP"
click at [354, 203] on span "[PERSON_NAME] thay đổi" at bounding box center [372, 206] width 49 height 7
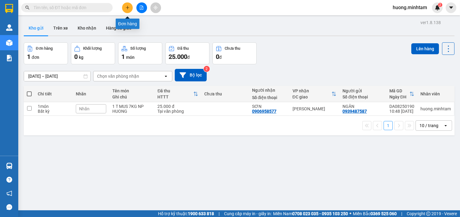
click at [127, 8] on icon "plus" at bounding box center [127, 7] width 3 height 0
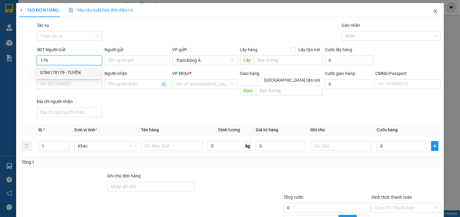
type input "179"
click at [433, 13] on icon "close" at bounding box center [435, 11] width 5 height 5
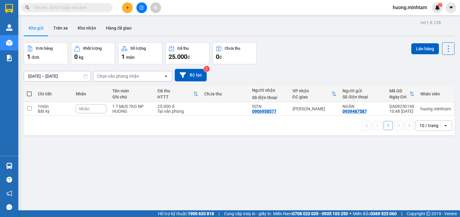
drag, startPoint x: 78, startPoint y: 12, endPoint x: 82, endPoint y: 11, distance: 4.1
click at [80, 12] on div "Kết quả tìm kiếm ( 0 ) Bộ lọc No Data" at bounding box center [59, 7] width 119 height 11
click at [85, 9] on input "text" at bounding box center [69, 7] width 72 height 7
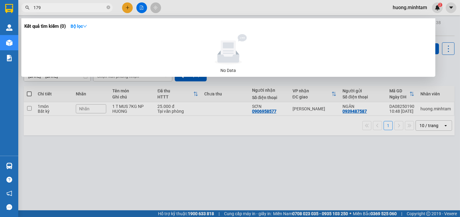
type input "179"
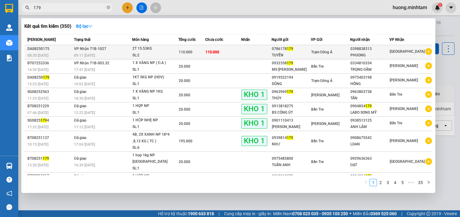
click at [349, 54] on div "Trạm Đông Á" at bounding box center [330, 52] width 39 height 7
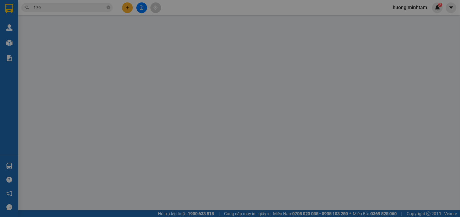
type input "0786178179"
type input "TUYỀN"
type input "0398838313"
type input "PHUONG"
type input "NN ĐÃ SỬA SỐ ĐÚNG LẠI RỒI"
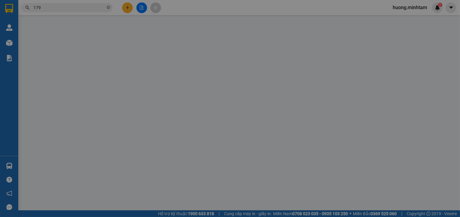
type input "110.000"
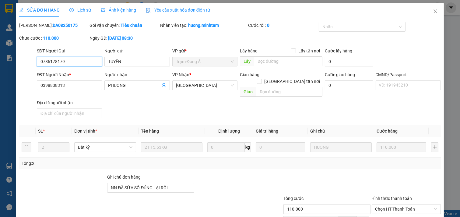
scroll to position [62, 0]
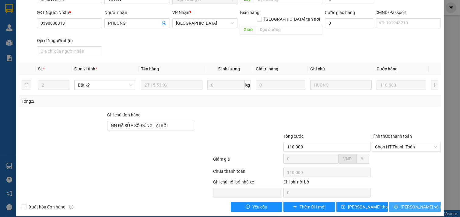
click at [410, 203] on span "[PERSON_NAME] và In" at bounding box center [421, 206] width 43 height 7
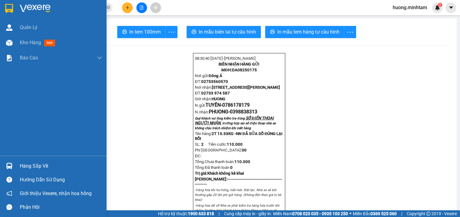
click at [32, 42] on span "Kho hàng" at bounding box center [30, 43] width 21 height 6
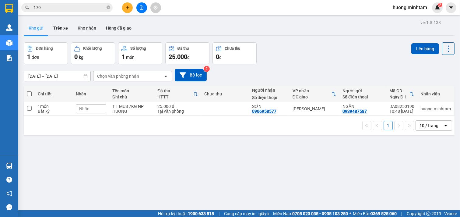
click at [59, 5] on input "179" at bounding box center [69, 7] width 72 height 7
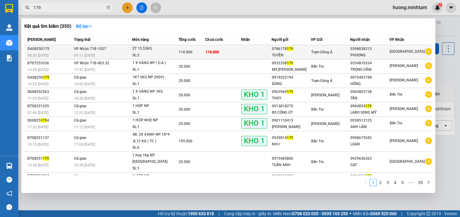
click at [282, 50] on div "0786178 179" at bounding box center [291, 49] width 39 height 6
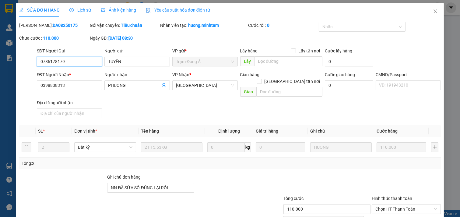
type input "0786178179"
type input "TUYỀN"
type input "0398838313"
type input "PHUONG"
type input "NN ĐÃ SỬA SỐ ĐÚNG LẠI RỒI"
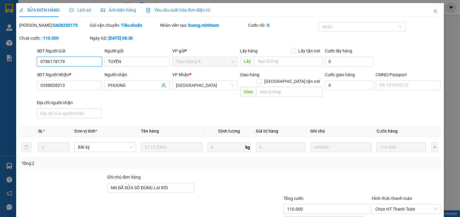
type input "110.000"
click at [83, 11] on span "Lịch sử" at bounding box center [80, 10] width 22 height 5
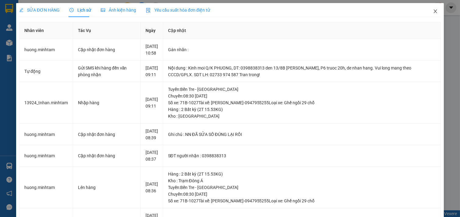
click at [433, 10] on icon "close" at bounding box center [435, 11] width 5 height 5
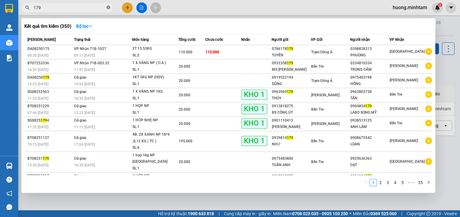
click at [108, 8] on icon "close-circle" at bounding box center [108, 7] width 4 height 4
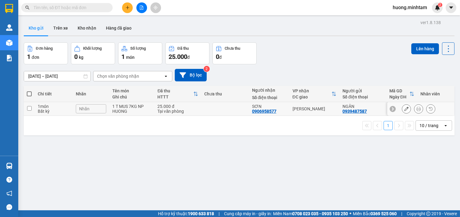
click at [30, 110] on input "checkbox" at bounding box center [29, 108] width 5 height 5
checkbox input "true"
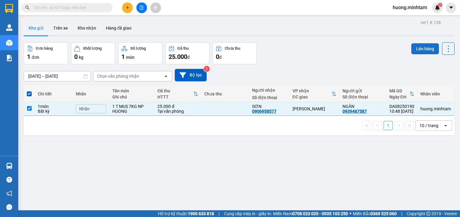
drag, startPoint x: 418, startPoint y: 50, endPoint x: 412, endPoint y: 52, distance: 6.7
click at [417, 50] on button "Lên hàng" at bounding box center [425, 48] width 28 height 11
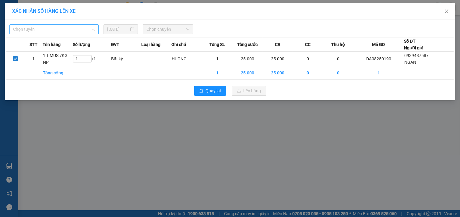
drag, startPoint x: 97, startPoint y: 29, endPoint x: 89, endPoint y: 29, distance: 7.9
click at [96, 29] on div "Chọn tuyến" at bounding box center [53, 29] width 89 height 10
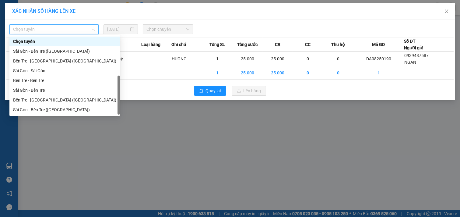
scroll to position [10, 0]
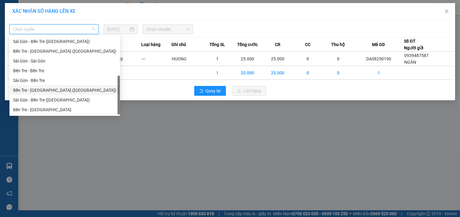
click at [50, 90] on div "Bến Tre - [GEOGRAPHIC_DATA] ([GEOGRAPHIC_DATA])" at bounding box center [64, 90] width 103 height 7
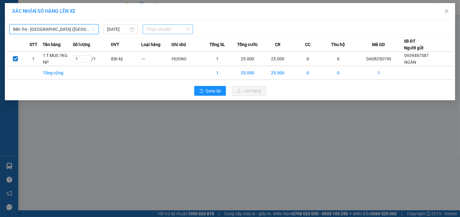
click at [169, 28] on span "Chọn chuyến" at bounding box center [167, 29] width 43 height 9
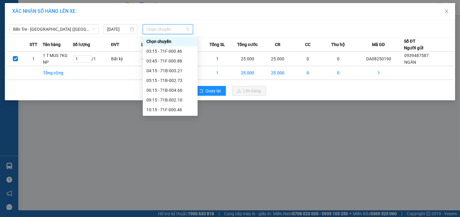
scroll to position [49, 0]
click at [181, 68] on div "11:15 - 71F-000.88" at bounding box center [169, 70] width 47 height 7
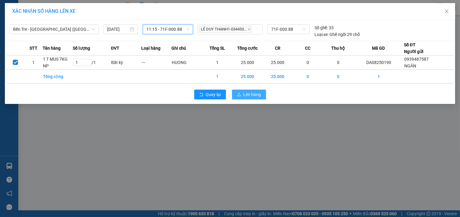
click at [247, 93] on span "Lên hàng" at bounding box center [252, 94] width 18 height 7
